Goal: Communication & Community: Participate in discussion

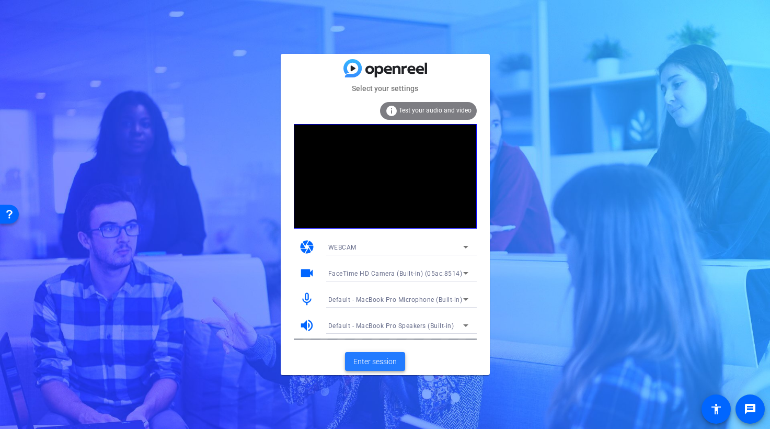
click at [379, 362] on span "Enter session" at bounding box center [374, 361] width 43 height 11
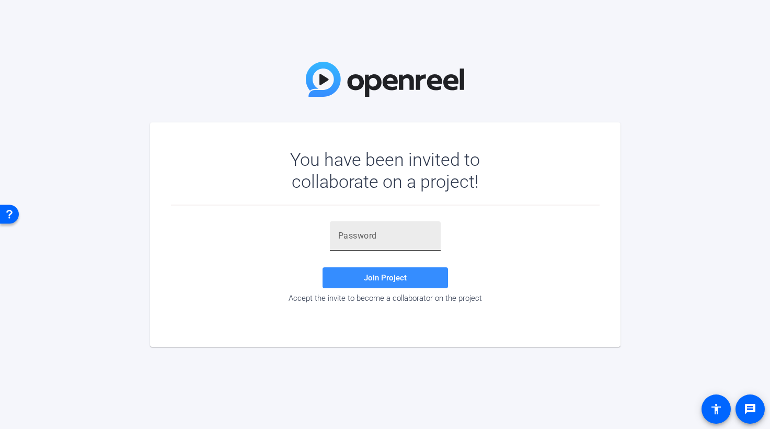
click at [336, 238] on div at bounding box center [385, 235] width 111 height 29
paste input ";;e((-"
type input ";;e((-"
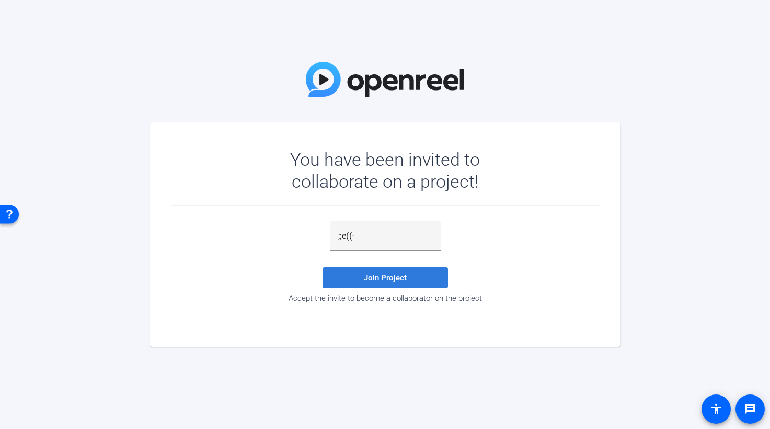
click at [388, 279] on span "Join Project" at bounding box center [385, 277] width 43 height 9
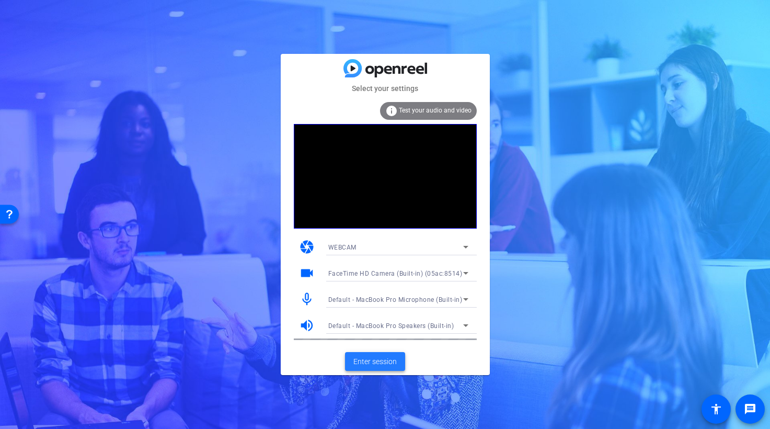
click at [383, 362] on span "Enter session" at bounding box center [374, 361] width 43 height 11
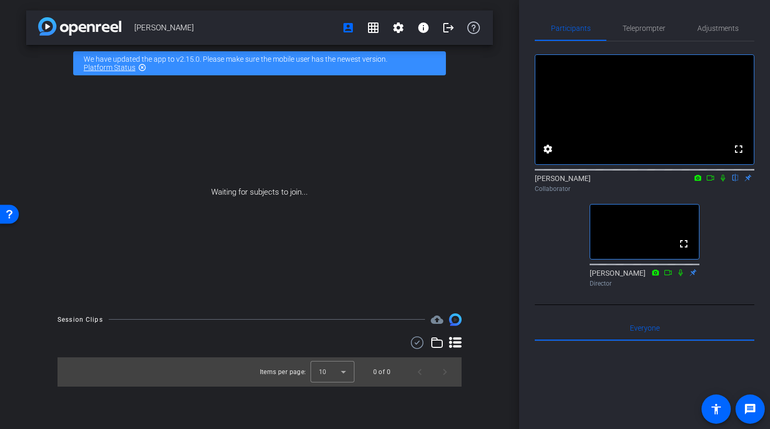
scroll to position [1, 0]
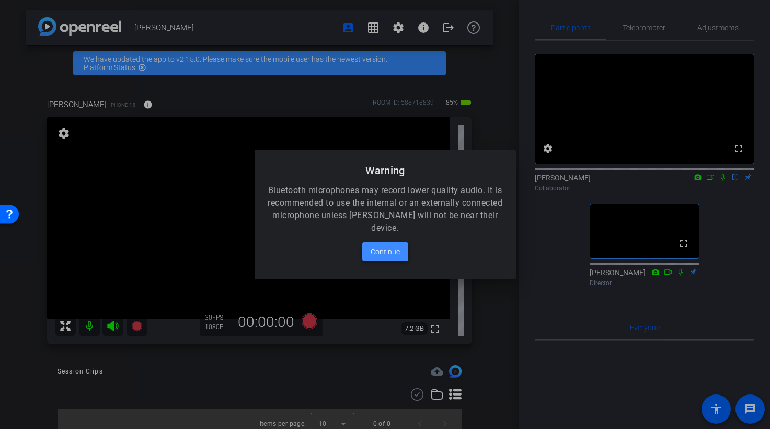
click at [386, 250] on span "Continue" at bounding box center [385, 251] width 29 height 13
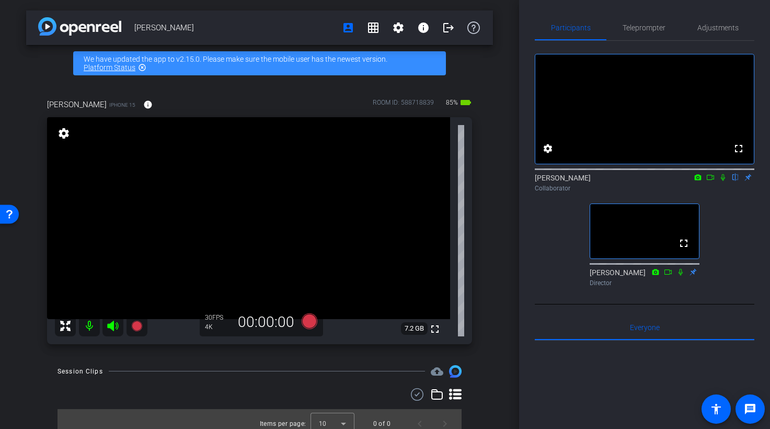
click at [711, 181] on icon at bounding box center [710, 177] width 8 height 7
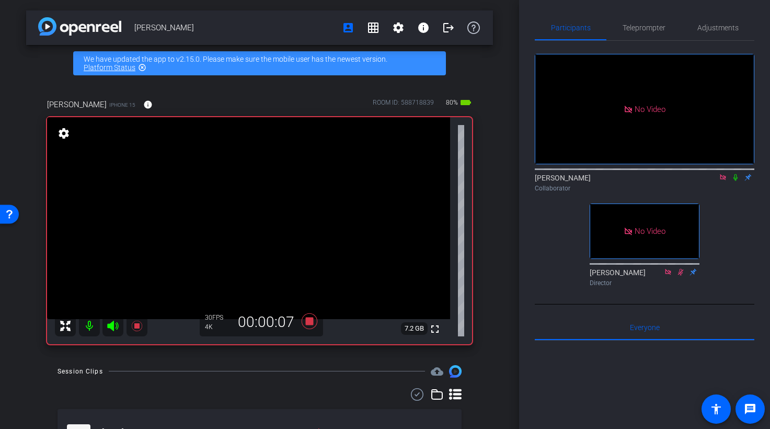
click at [736, 181] on icon at bounding box center [735, 177] width 8 height 7
click at [736, 182] on mat-icon at bounding box center [735, 176] width 13 height 9
click at [736, 181] on icon at bounding box center [735, 177] width 4 height 7
click at [737, 181] on icon at bounding box center [736, 177] width 6 height 7
click at [734, 181] on icon at bounding box center [735, 177] width 8 height 7
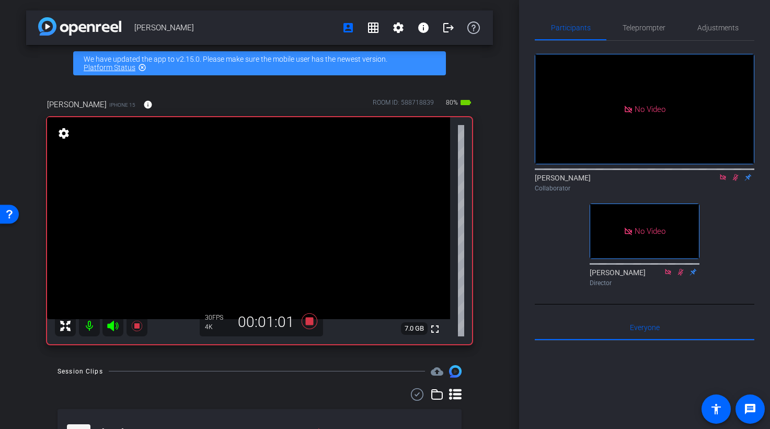
click at [735, 181] on icon at bounding box center [735, 177] width 8 height 7
click at [736, 181] on icon at bounding box center [735, 177] width 8 height 7
click at [737, 181] on icon at bounding box center [735, 177] width 8 height 7
click at [735, 181] on icon at bounding box center [735, 177] width 8 height 7
click at [736, 181] on icon at bounding box center [736, 177] width 6 height 7
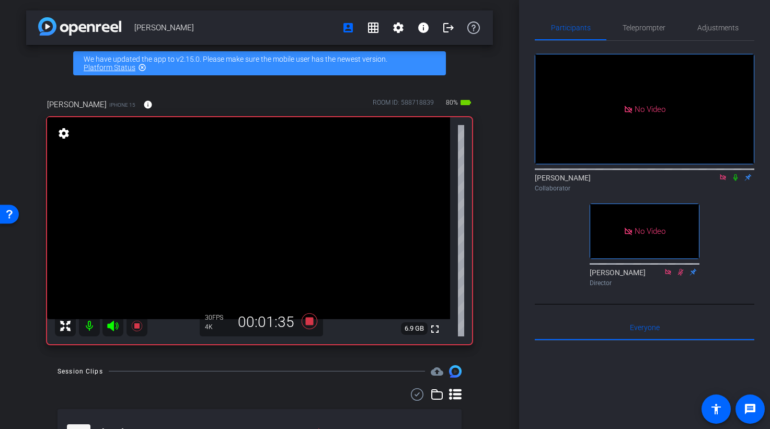
click at [736, 181] on icon at bounding box center [735, 177] width 4 height 7
click at [736, 181] on icon at bounding box center [735, 177] width 8 height 7
click at [738, 181] on icon at bounding box center [735, 177] width 8 height 7
click at [737, 181] on icon at bounding box center [735, 177] width 8 height 7
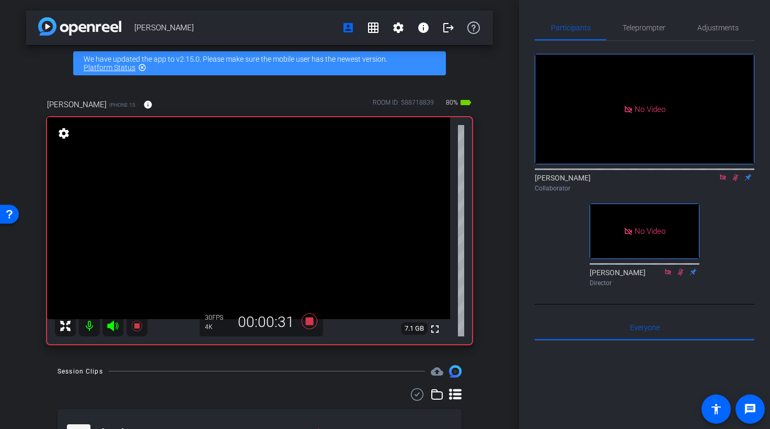
click at [736, 181] on icon at bounding box center [736, 177] width 6 height 7
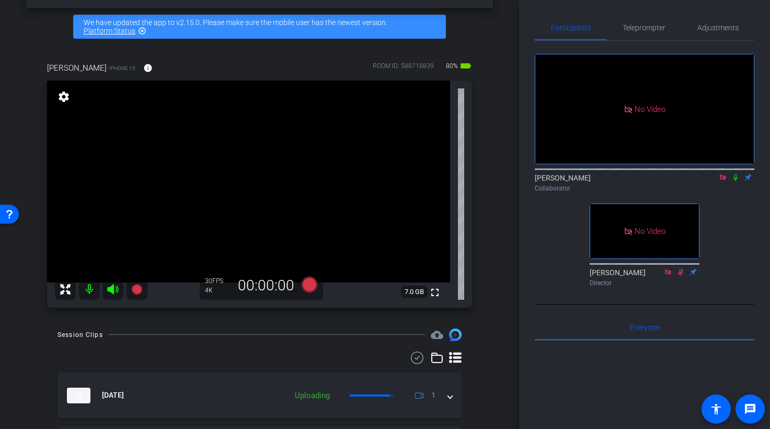
scroll to position [36, 0]
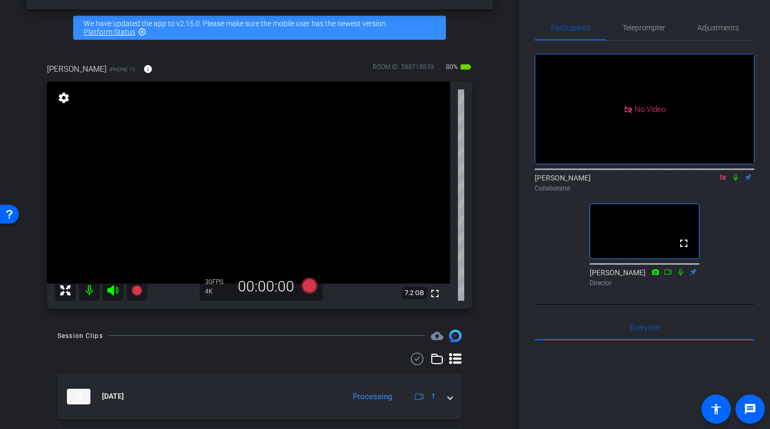
click at [725, 181] on icon at bounding box center [723, 177] width 8 height 7
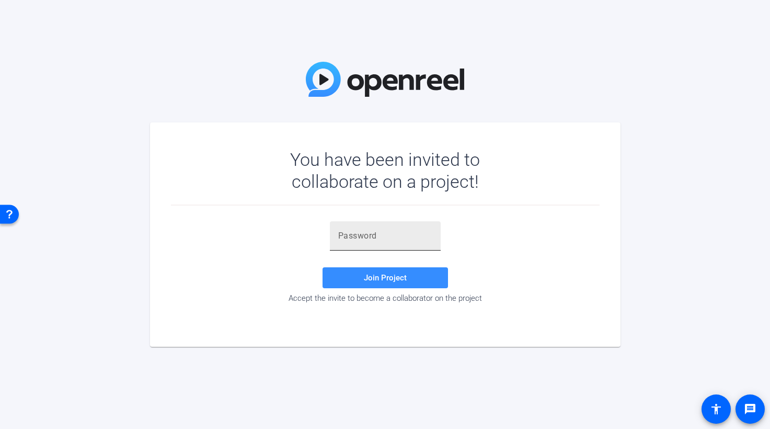
click at [356, 236] on input "text" at bounding box center [385, 235] width 94 height 13
paste input "ZMWMB["
type input "ZMWMB["
click at [396, 278] on span "Join Project" at bounding box center [385, 277] width 43 height 9
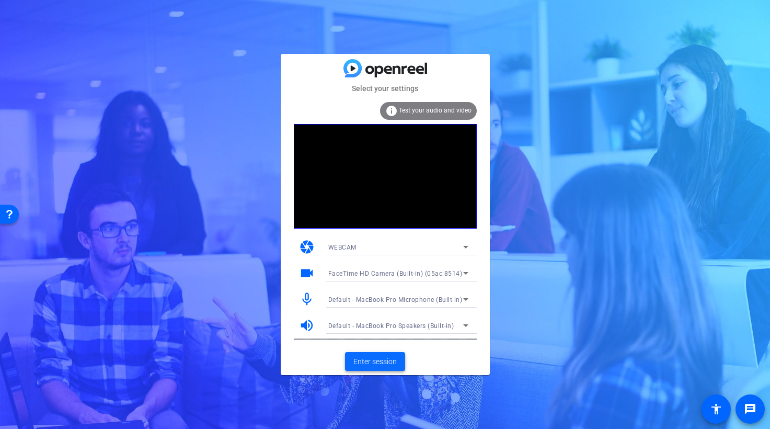
click at [384, 364] on span "Enter session" at bounding box center [374, 361] width 43 height 11
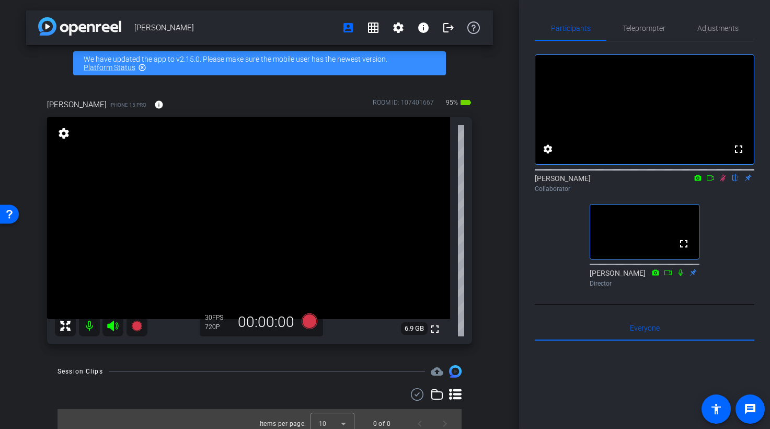
click at [722, 181] on icon at bounding box center [723, 178] width 6 height 7
click at [708, 181] on icon at bounding box center [710, 177] width 8 height 7
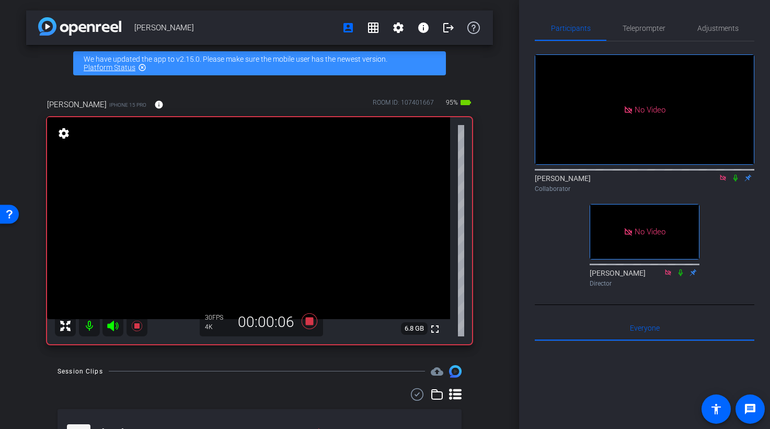
click at [737, 181] on icon at bounding box center [735, 177] width 8 height 7
click at [736, 181] on icon at bounding box center [735, 177] width 8 height 7
click at [735, 181] on icon at bounding box center [735, 178] width 4 height 7
click at [734, 182] on mat-icon at bounding box center [735, 177] width 13 height 9
click at [722, 235] on div "No Video Judy Spier Collaborator No Video Brian Curp Director" at bounding box center [644, 166] width 219 height 250
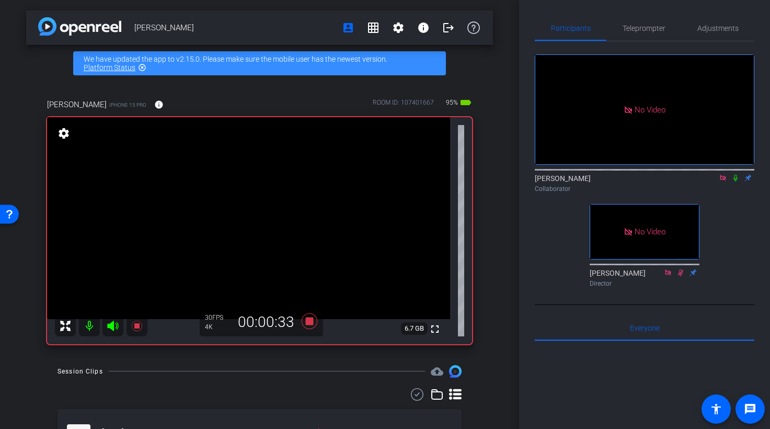
click at [737, 181] on icon at bounding box center [735, 177] width 8 height 7
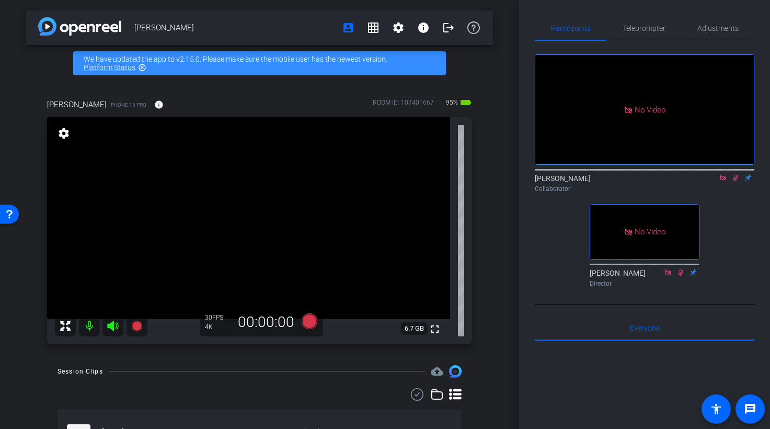
click at [736, 181] on icon at bounding box center [736, 178] width 6 height 7
click at [725, 182] on mat-icon at bounding box center [722, 177] width 13 height 9
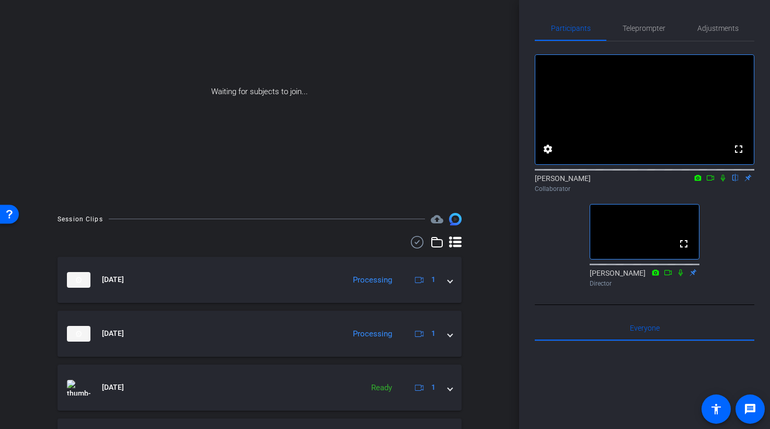
scroll to position [49, 0]
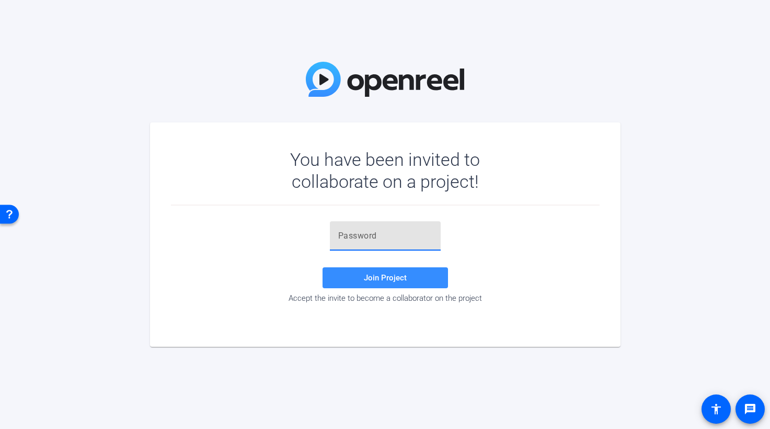
click at [348, 239] on input "text" at bounding box center [385, 235] width 94 height 13
paste input "yVm3Z2"
type input "yVm3Z2"
click at [387, 273] on span "Join Project" at bounding box center [385, 277] width 43 height 9
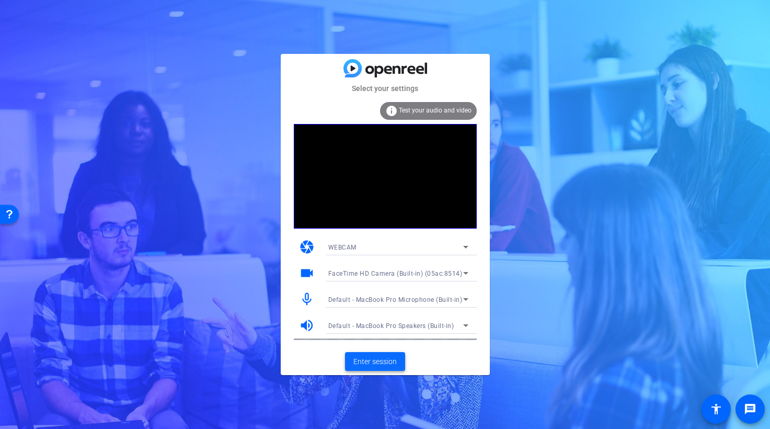
click at [384, 362] on span "Enter session" at bounding box center [374, 361] width 43 height 11
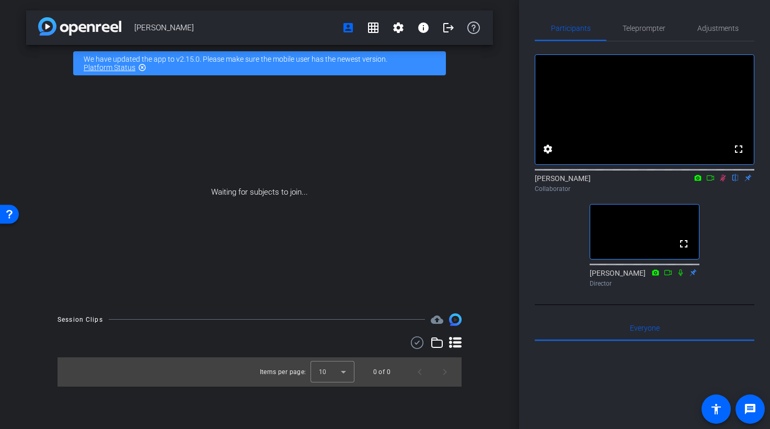
click at [720, 181] on icon at bounding box center [723, 177] width 8 height 7
click at [721, 181] on icon at bounding box center [723, 177] width 8 height 7
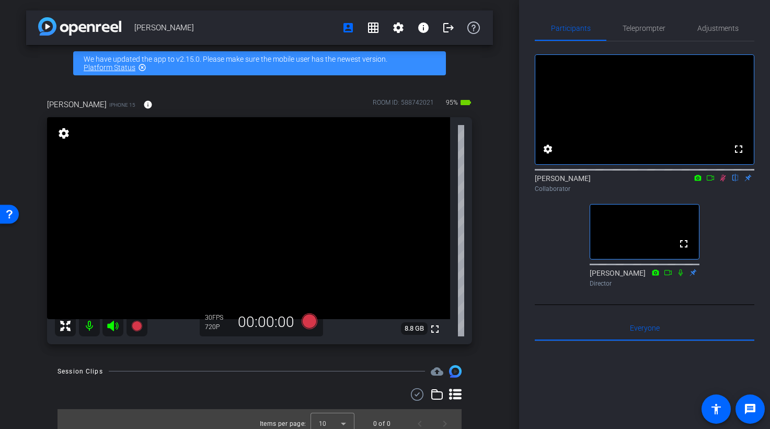
click at [725, 181] on icon at bounding box center [723, 177] width 8 height 7
click at [708, 181] on icon at bounding box center [710, 177] width 8 height 7
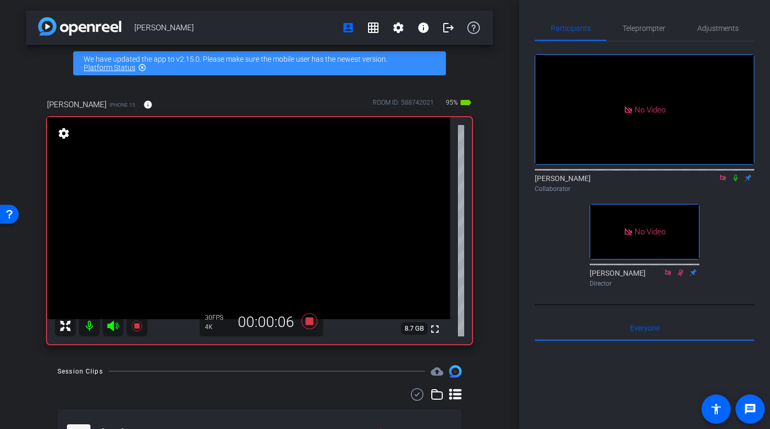
click at [735, 181] on icon at bounding box center [735, 177] width 8 height 7
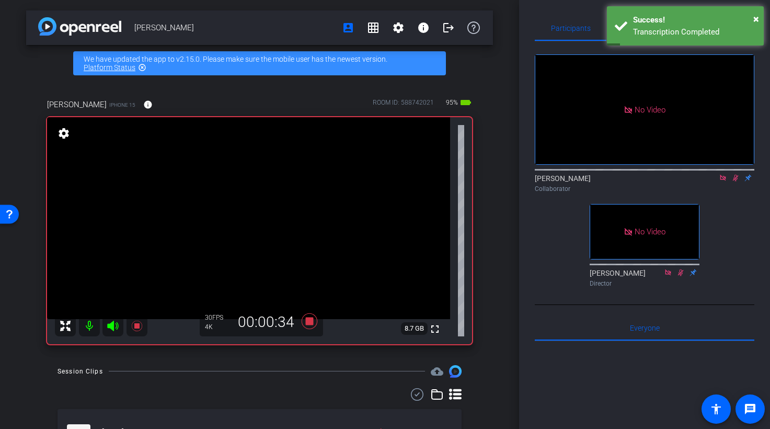
click at [737, 181] on icon at bounding box center [735, 177] width 8 height 7
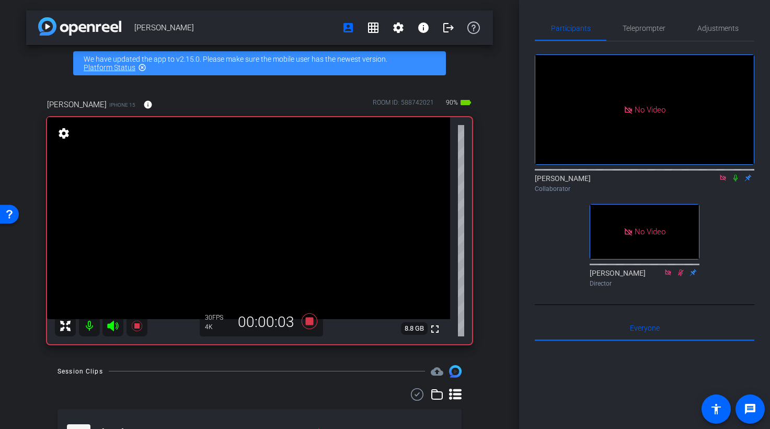
click at [737, 181] on icon at bounding box center [735, 178] width 4 height 7
click at [738, 181] on icon at bounding box center [735, 177] width 8 height 7
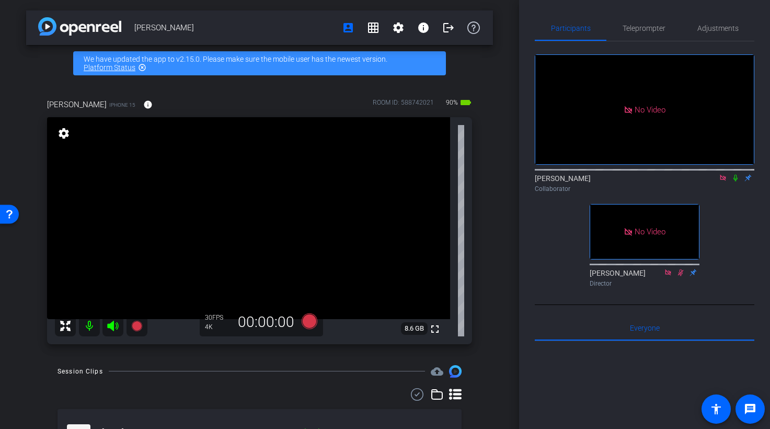
click at [737, 181] on icon at bounding box center [735, 177] width 8 height 7
click at [736, 181] on icon at bounding box center [736, 178] width 6 height 7
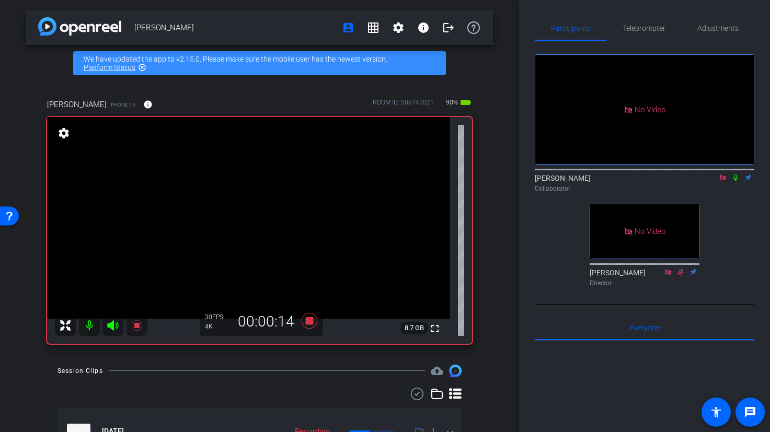
click at [736, 181] on icon at bounding box center [735, 178] width 4 height 7
click at [737, 181] on icon at bounding box center [735, 177] width 8 height 7
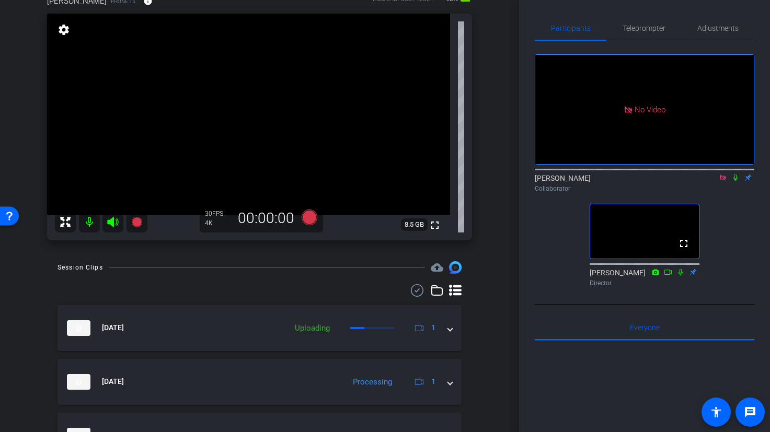
scroll to position [107, 0]
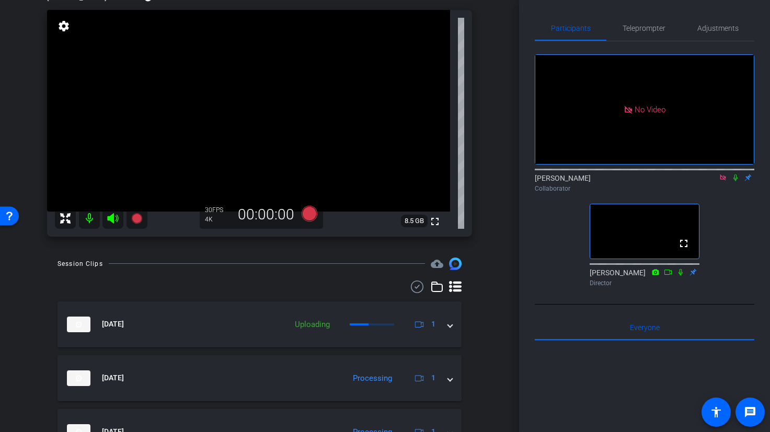
click at [723, 180] on icon at bounding box center [723, 178] width 6 height 6
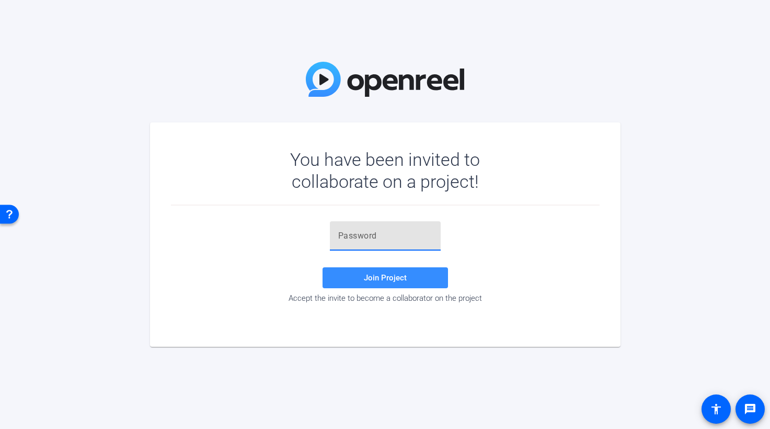
click at [341, 239] on input "text" at bounding box center [385, 235] width 94 height 13
paste input "6L'@$F"
type input "6L'@$F"
click at [381, 281] on span "Join Project" at bounding box center [385, 277] width 43 height 9
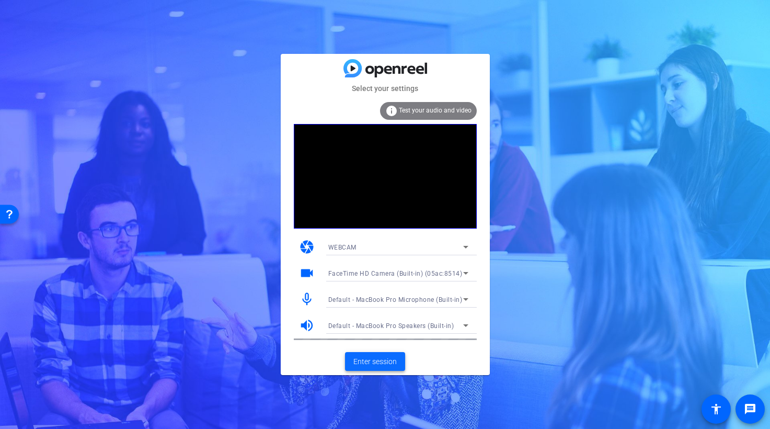
click at [389, 361] on span "Enter session" at bounding box center [374, 361] width 43 height 11
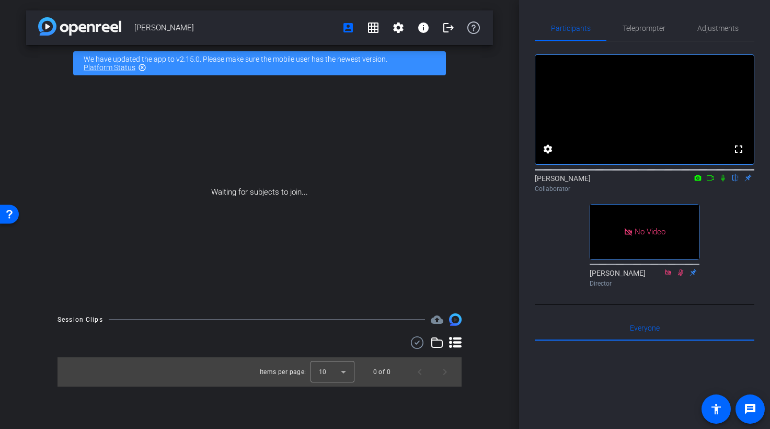
click at [713, 181] on icon at bounding box center [710, 177] width 8 height 7
click at [736, 181] on icon at bounding box center [735, 178] width 4 height 7
click at [726, 181] on icon at bounding box center [723, 177] width 8 height 7
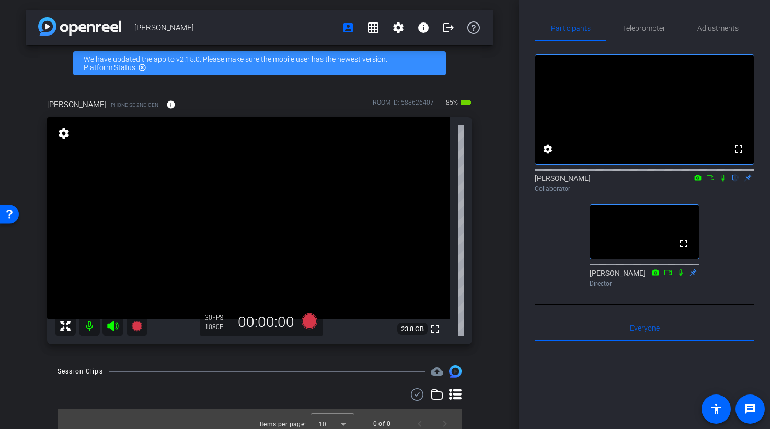
click at [712, 181] on icon at bounding box center [710, 177] width 8 height 7
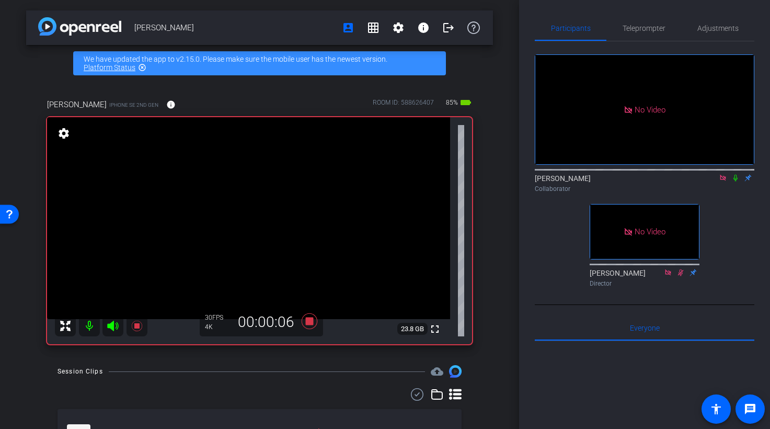
click at [736, 181] on icon at bounding box center [735, 177] width 8 height 7
click at [737, 181] on icon at bounding box center [735, 177] width 8 height 7
click at [737, 181] on icon at bounding box center [736, 178] width 6 height 7
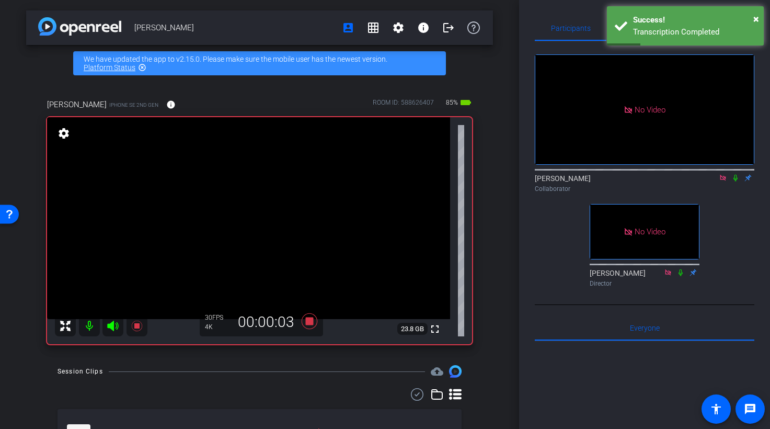
click at [737, 181] on icon at bounding box center [735, 177] width 8 height 7
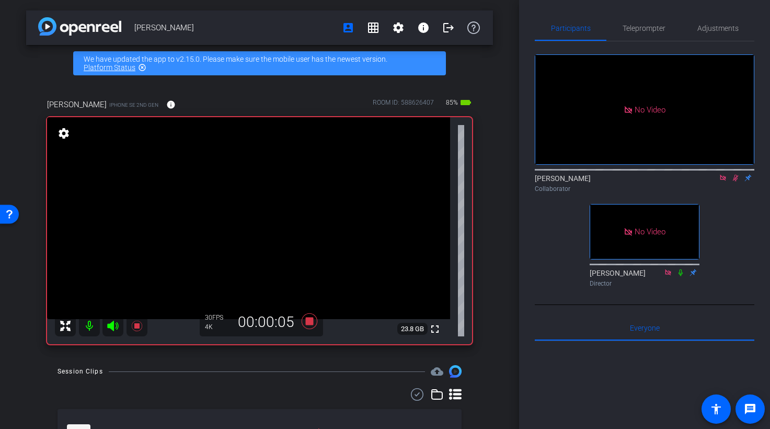
click at [737, 181] on icon at bounding box center [735, 177] width 8 height 7
click at [735, 181] on icon at bounding box center [735, 177] width 8 height 7
click at [735, 181] on icon at bounding box center [736, 178] width 6 height 7
click at [734, 181] on icon at bounding box center [735, 177] width 8 height 7
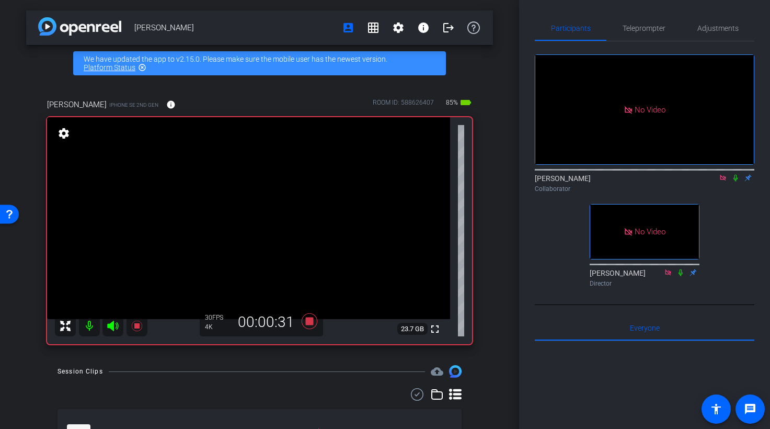
click at [724, 180] on icon at bounding box center [723, 178] width 6 height 6
